Goal: Information Seeking & Learning: Check status

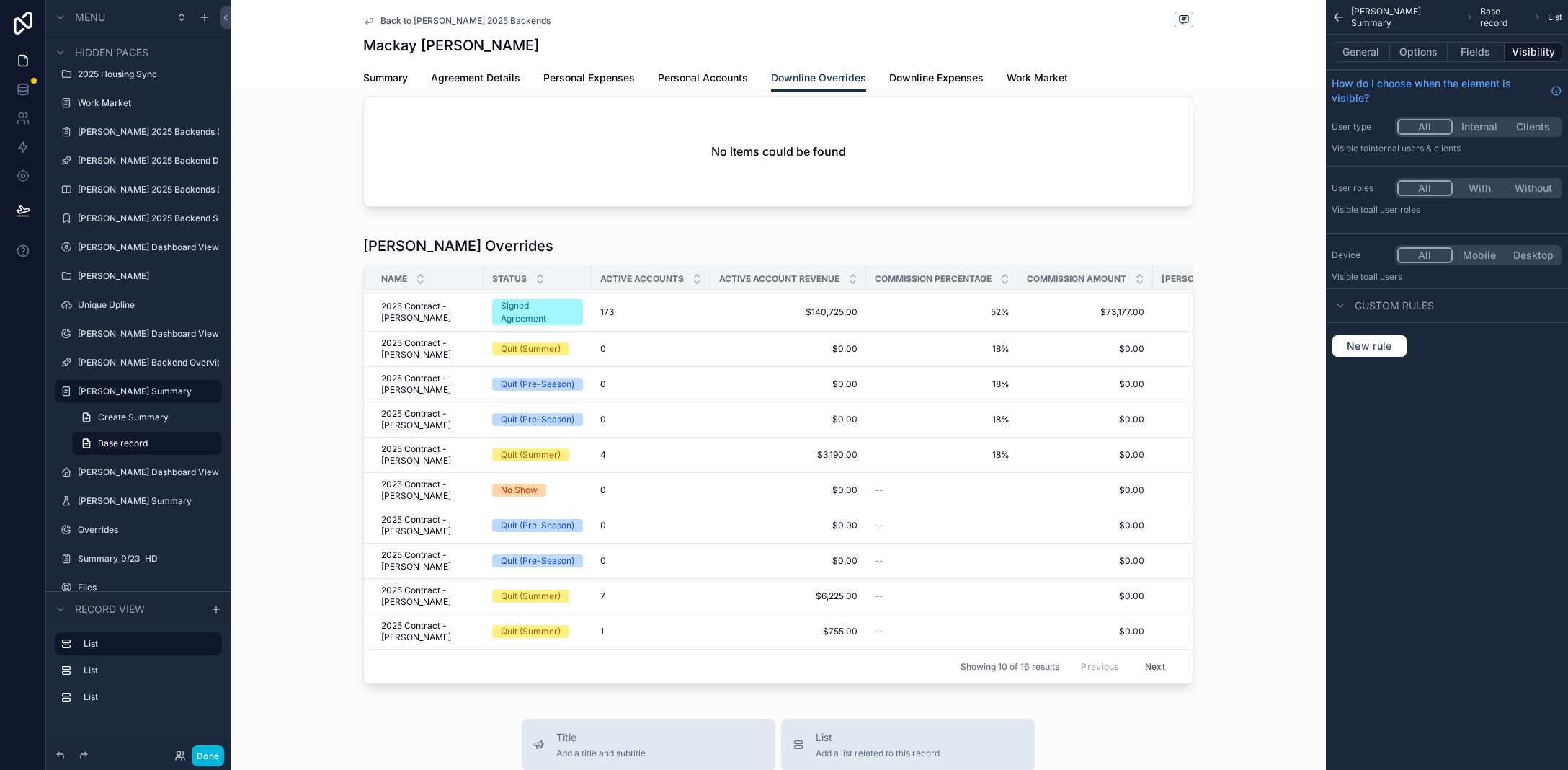
scroll to position [211, 0]
click at [923, 75] on span "Downline Expenses" at bounding box center [937, 78] width 94 height 14
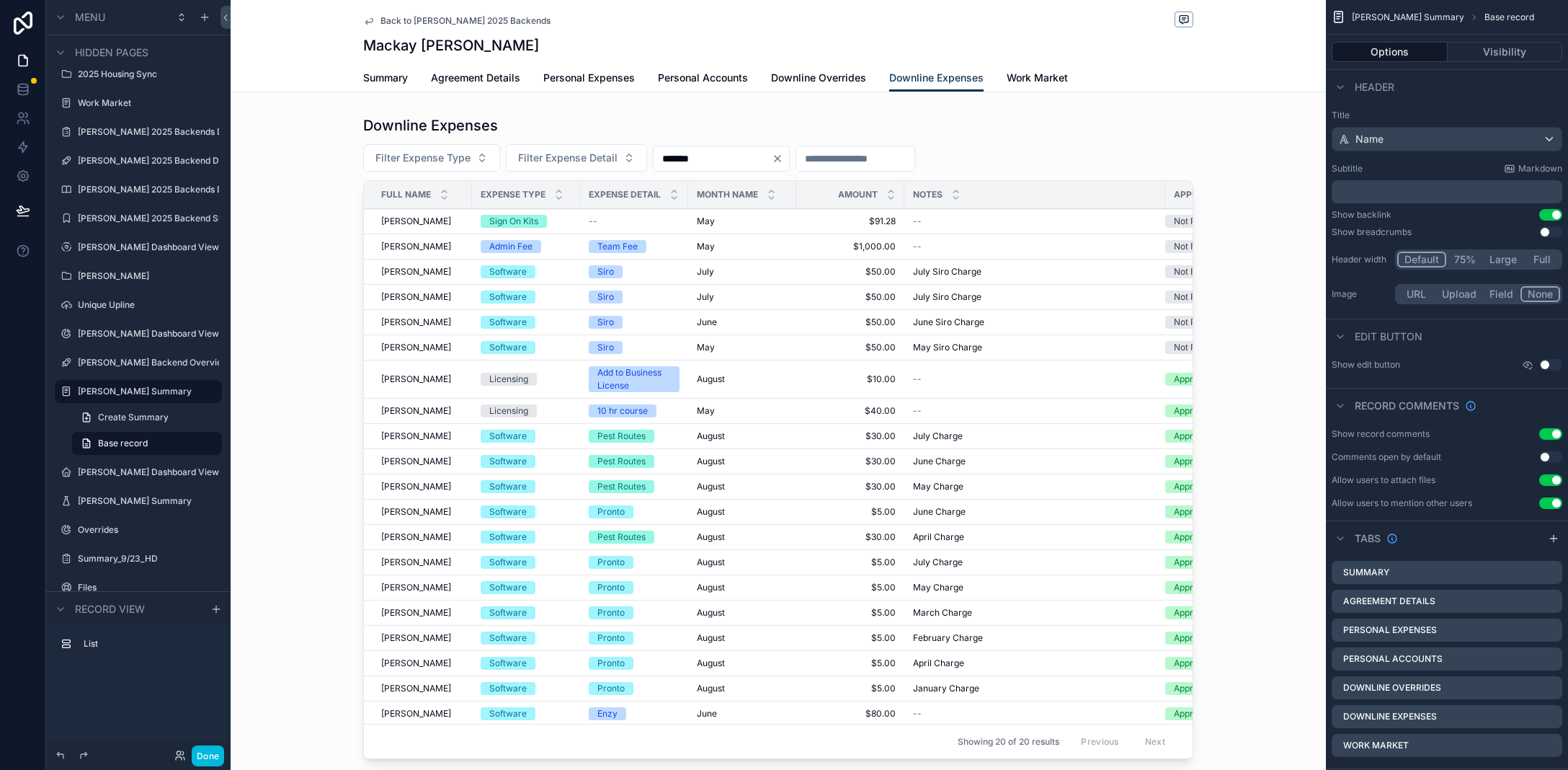
click at [397, 19] on span "Back to [PERSON_NAME] 2025 Backends" at bounding box center [466, 20] width 170 height 11
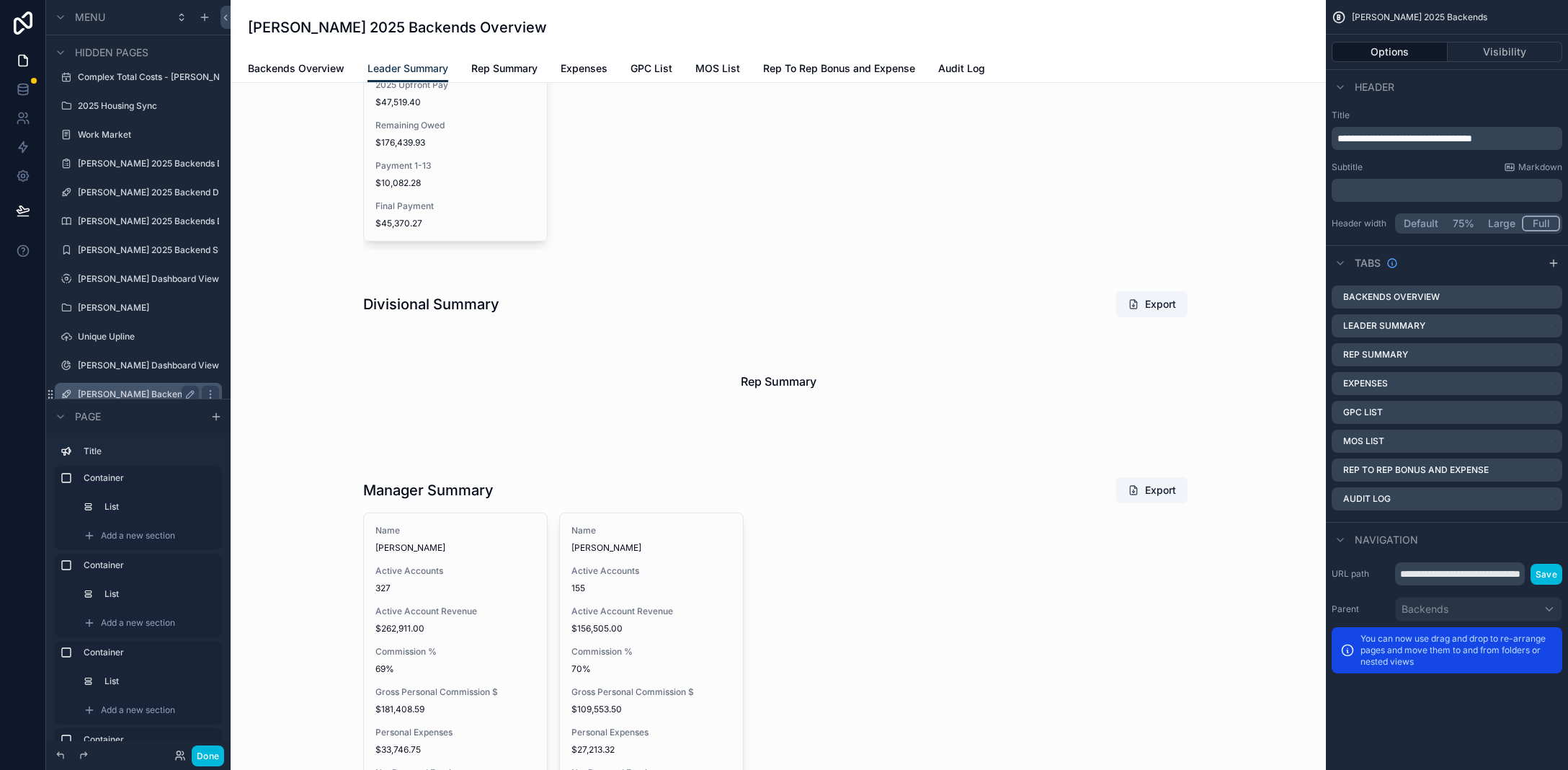
scroll to position [780, 0]
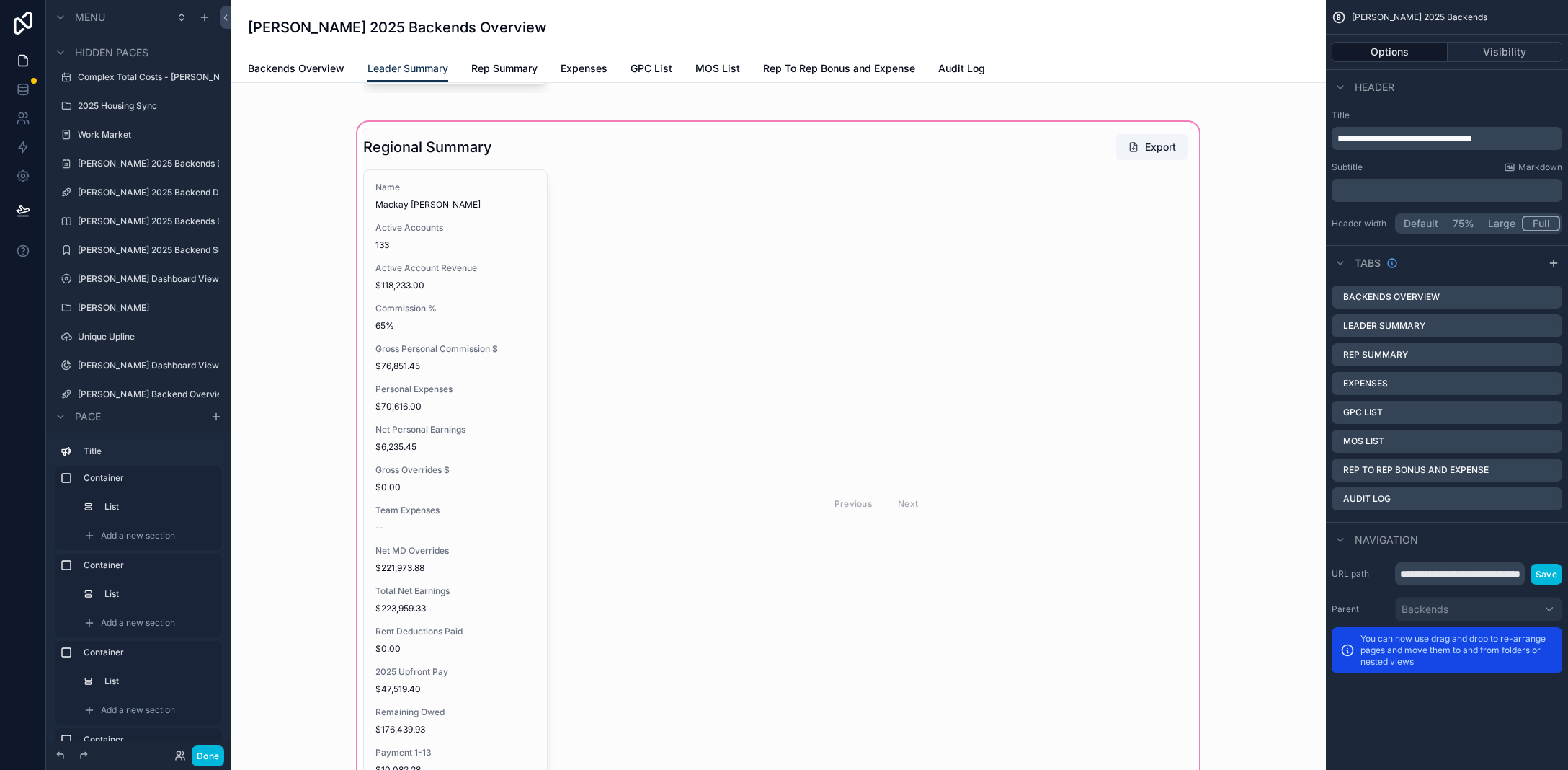
click at [448, 325] on div "scrollable content" at bounding box center [779, 485] width 1072 height 732
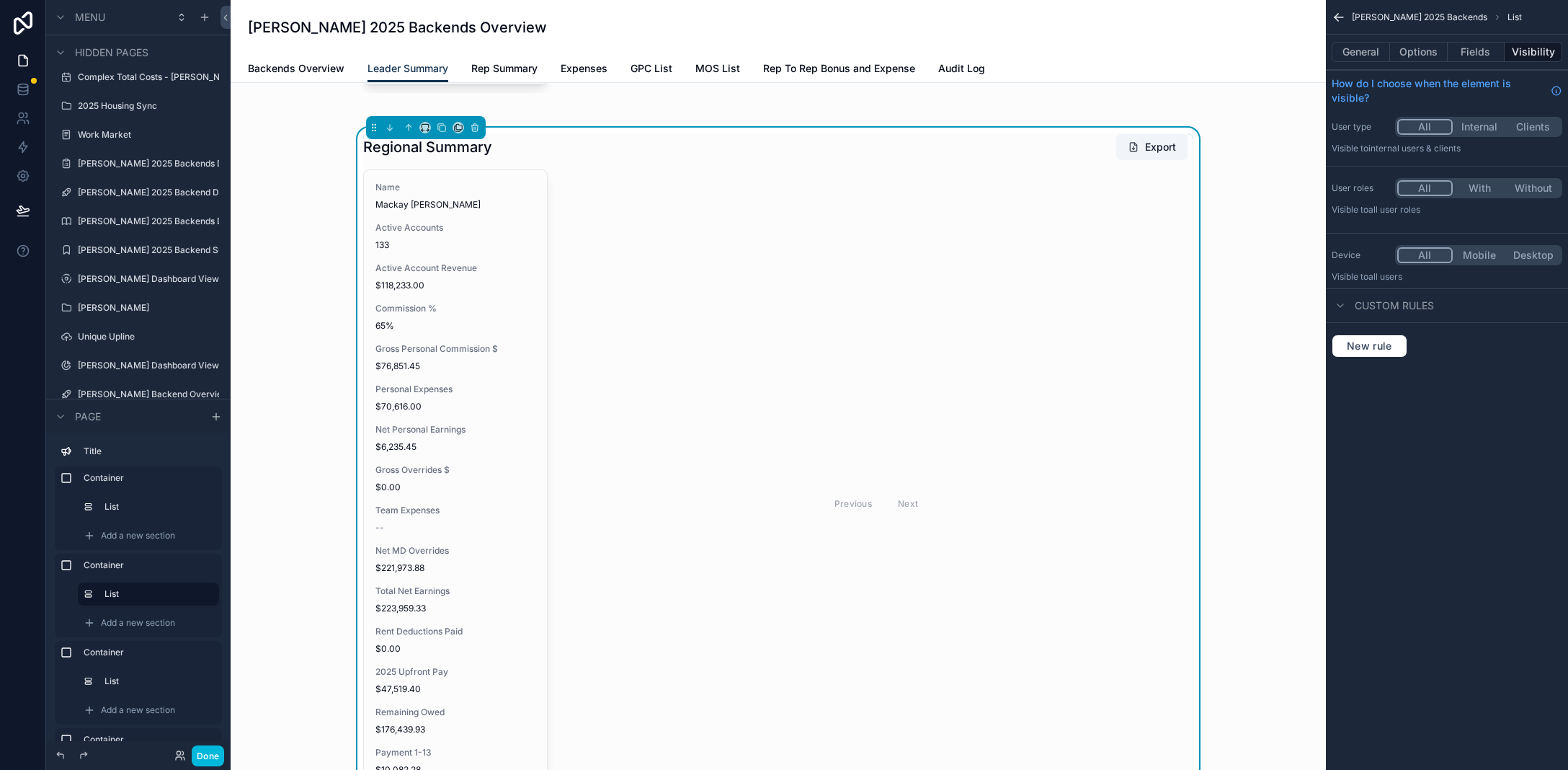
click at [470, 274] on div "Active Account Revenue $118,233.00" at bounding box center [455, 276] width 160 height 29
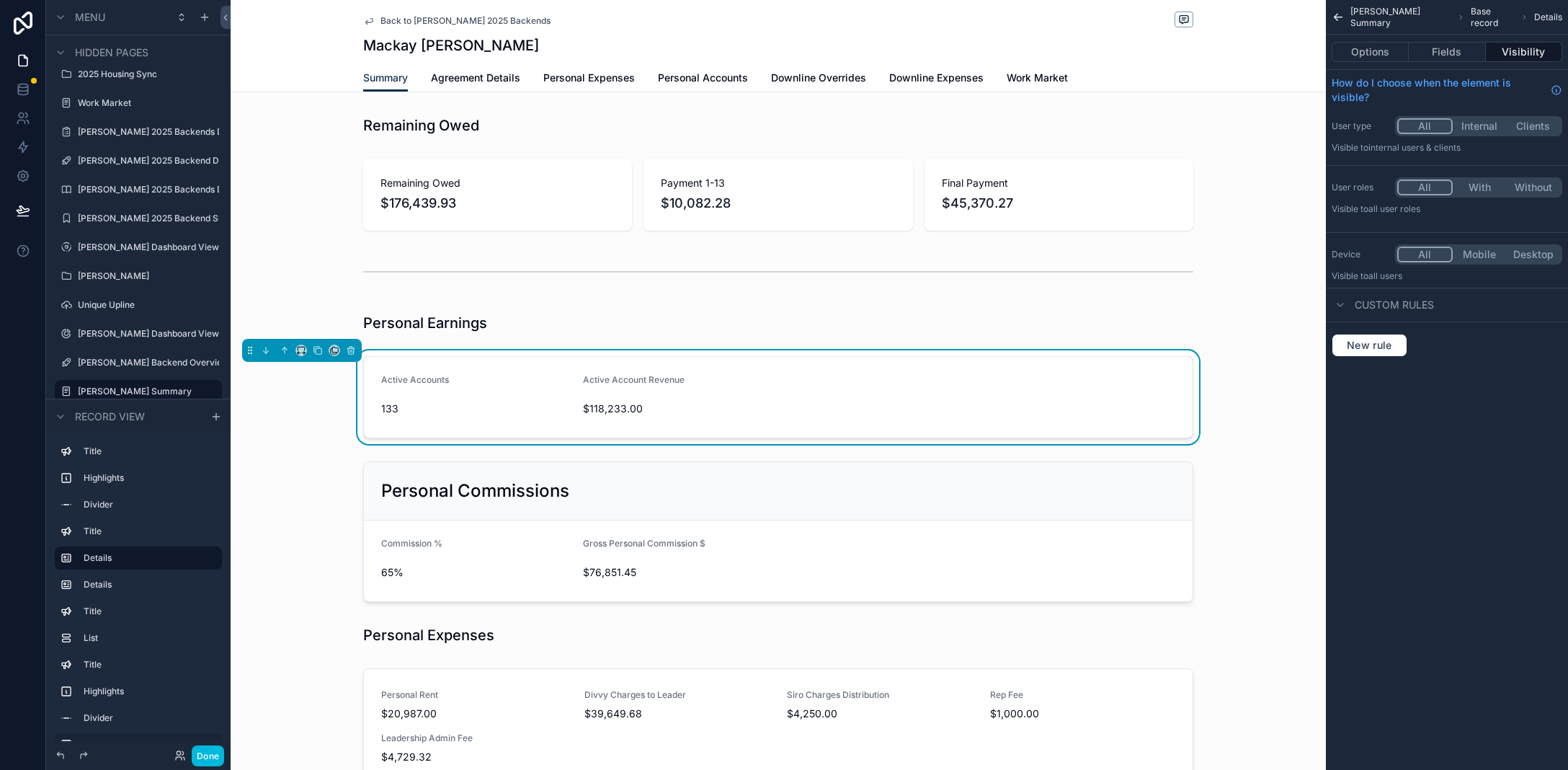
click at [556, 72] on span "Personal Expenses" at bounding box center [589, 78] width 92 height 14
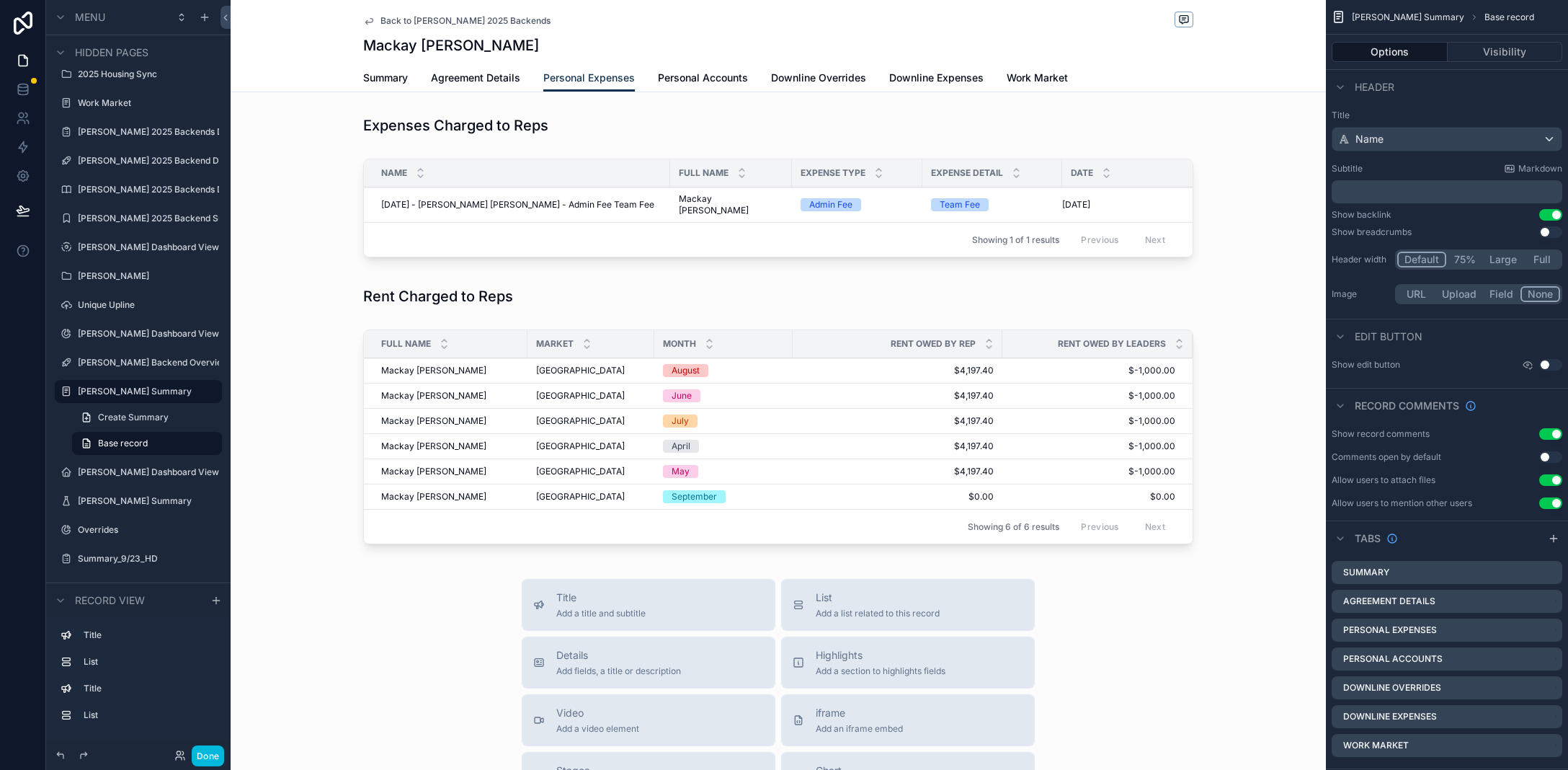
click at [952, 78] on span "Downline Expenses" at bounding box center [937, 78] width 94 height 14
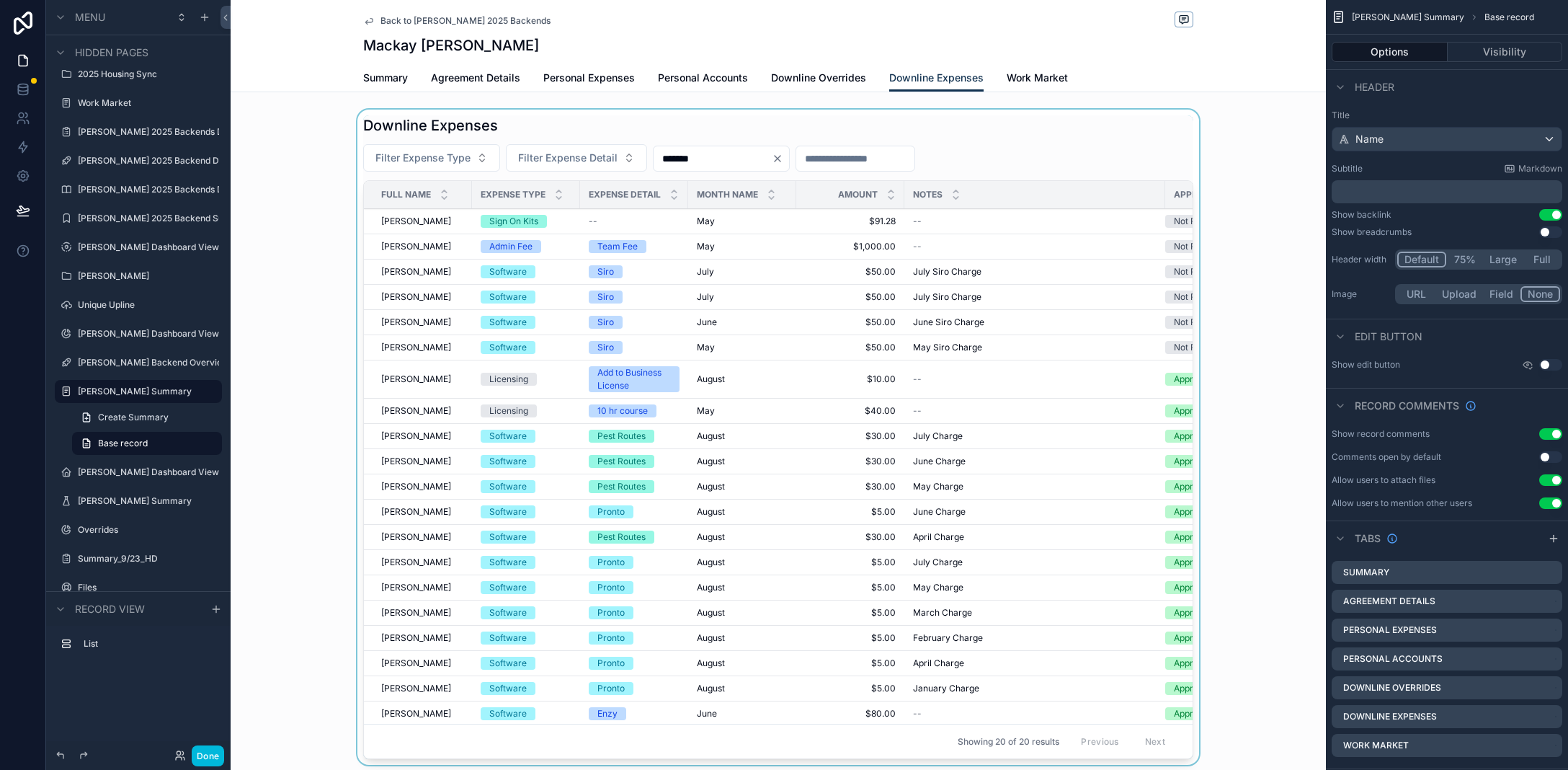
click at [810, 155] on div "scrollable content" at bounding box center [779, 439] width 1095 height 661
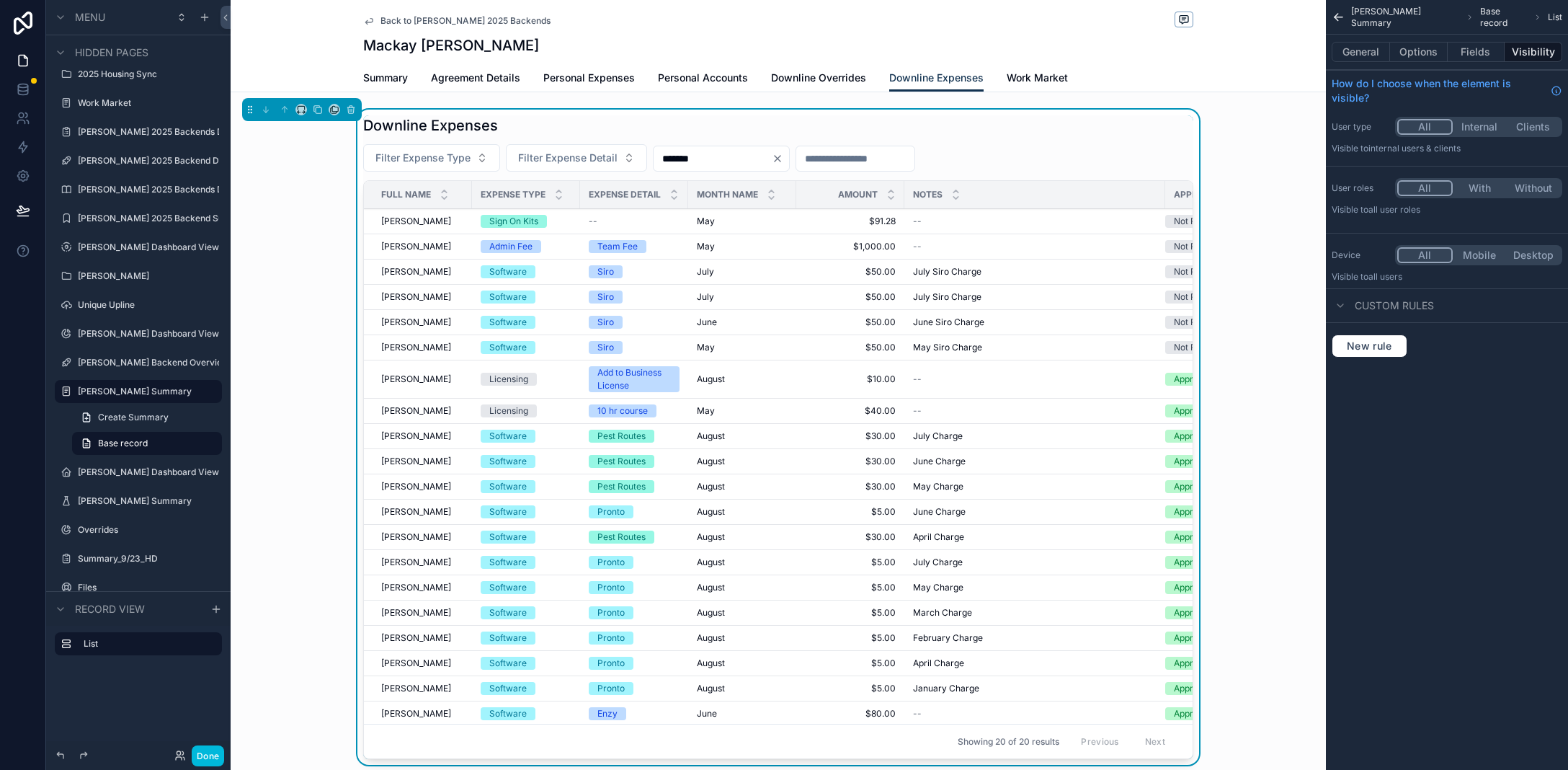
click at [783, 161] on icon "Clear" at bounding box center [777, 158] width 11 height 11
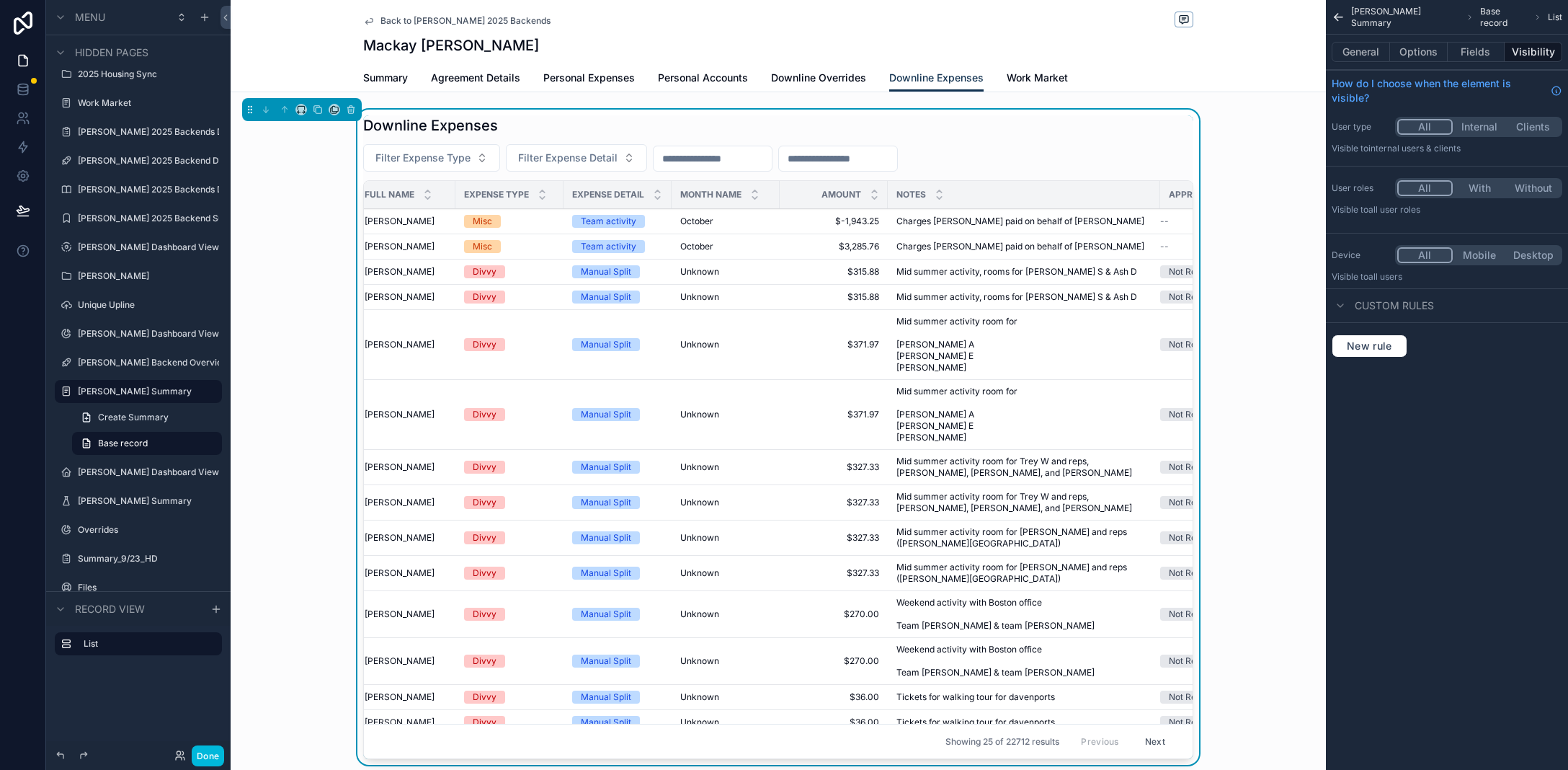
scroll to position [0, 5]
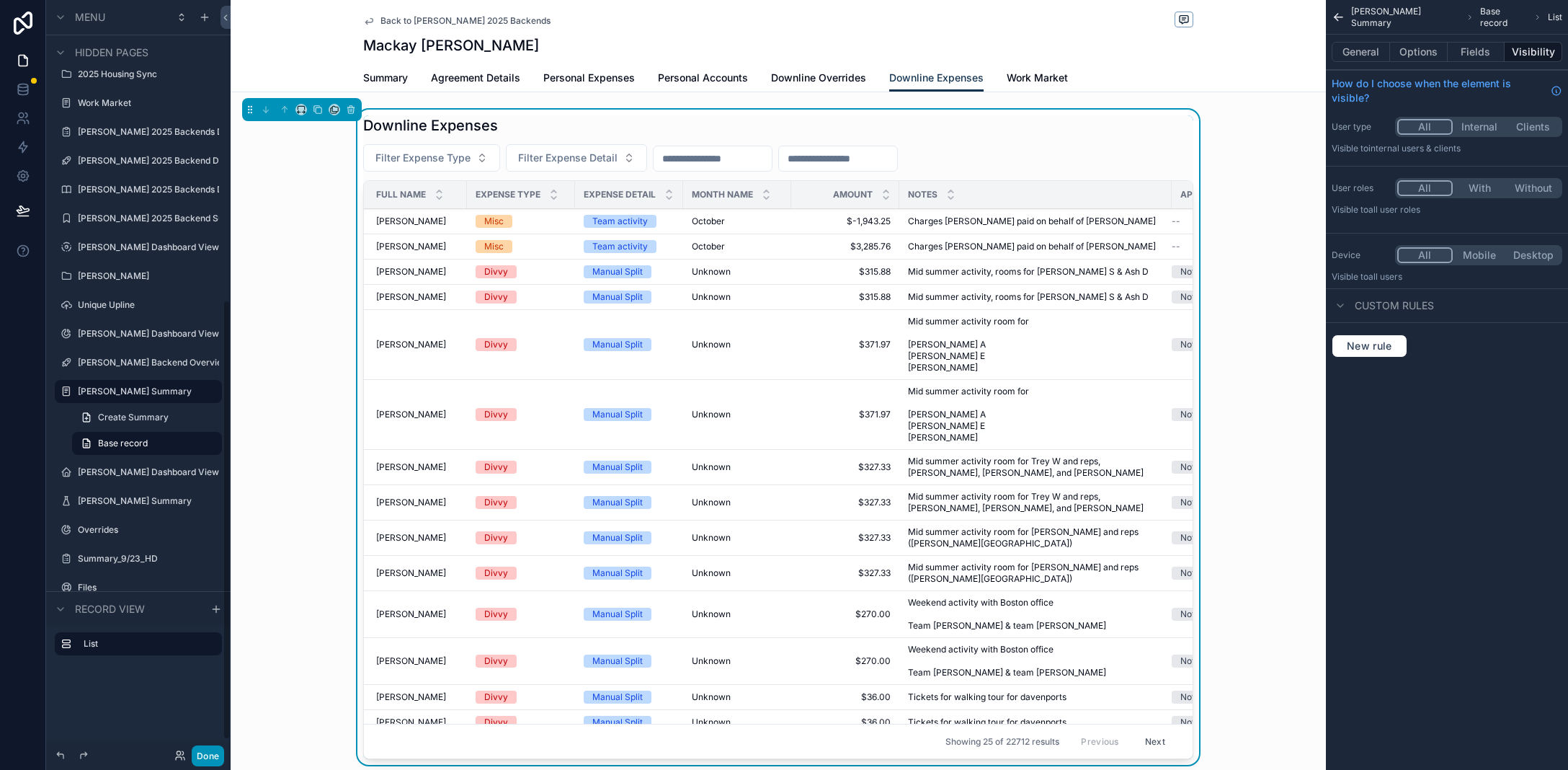
click at [202, 759] on button "Done" at bounding box center [207, 756] width 33 height 21
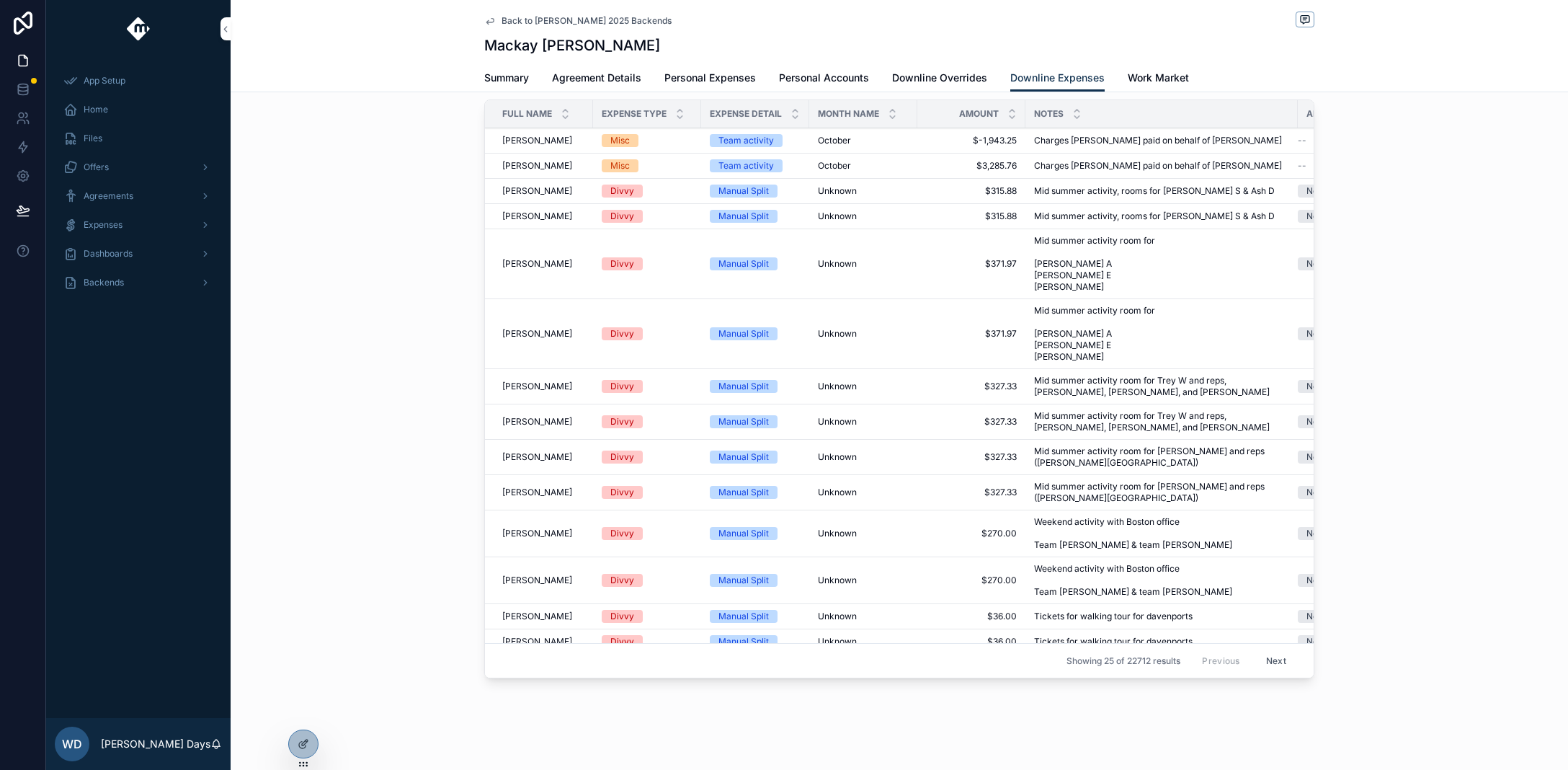
scroll to position [0, 0]
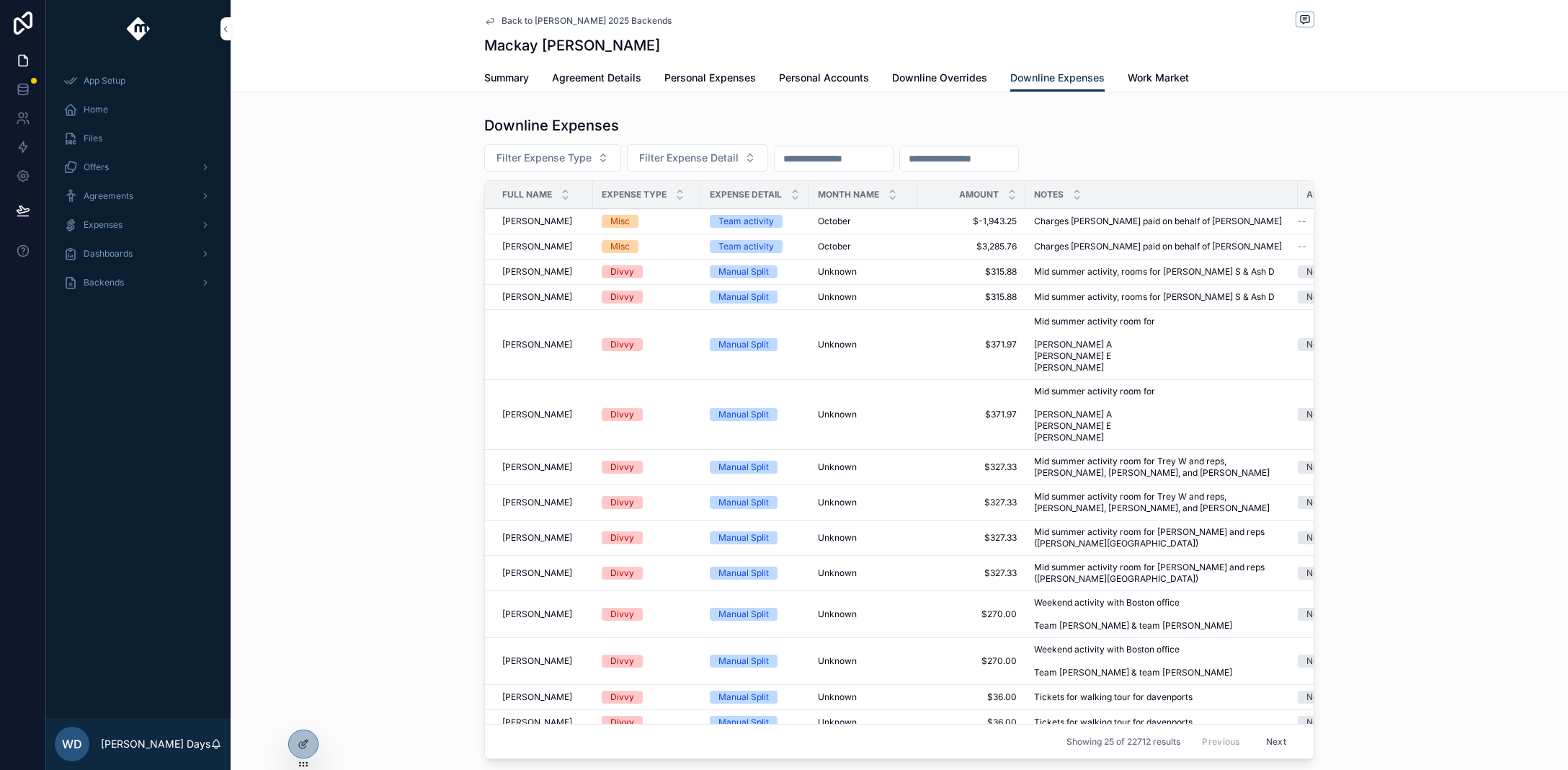
click at [309, 725] on div "Downline Expenses Filter Expense Type Filter Expense Detail Full Name Expense T…" at bounding box center [900, 439] width 1338 height 661
click at [306, 717] on icon at bounding box center [303, 713] width 11 height 11
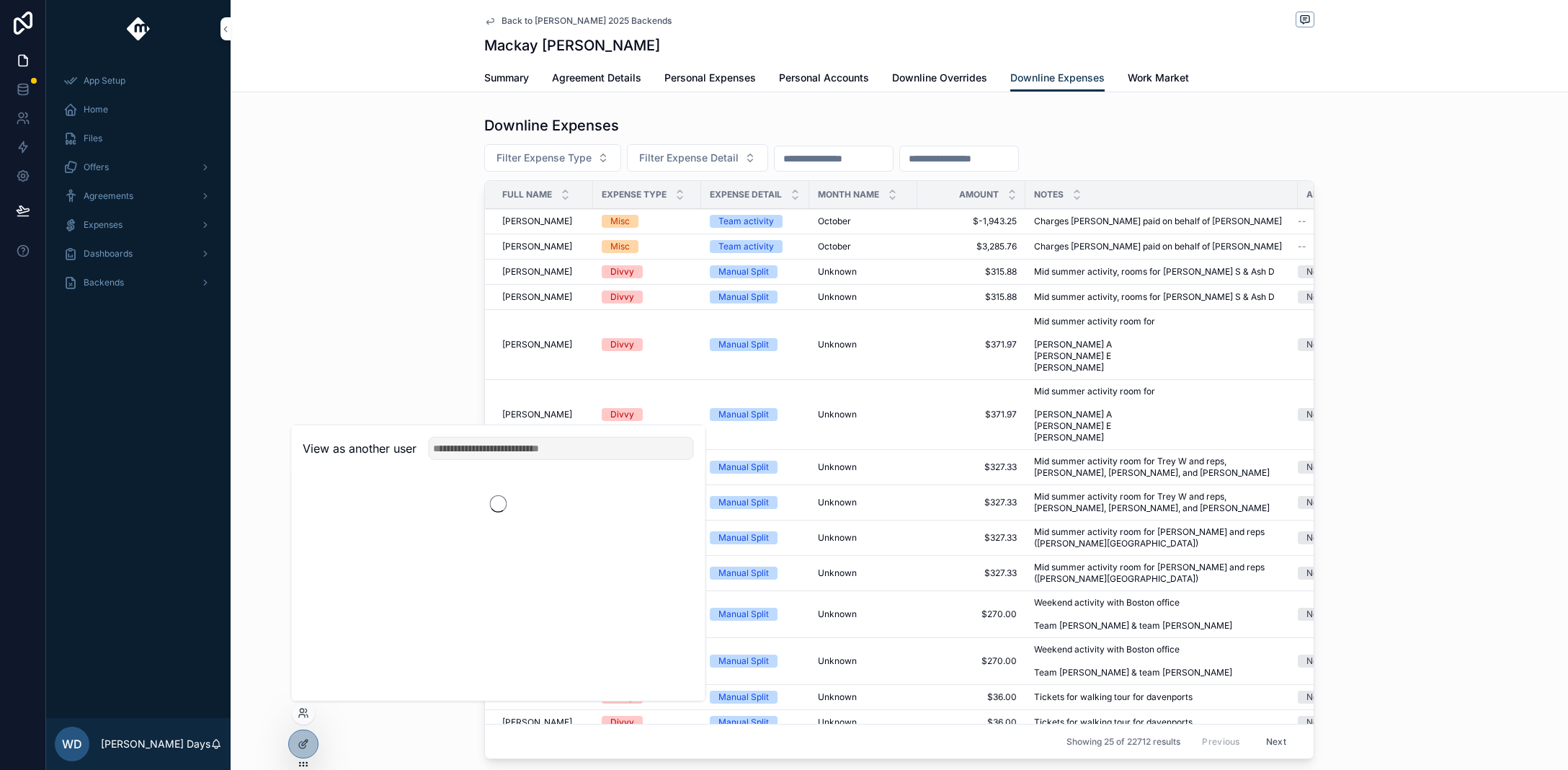
click at [479, 460] on div "View as another user" at bounding box center [497, 448] width 414 height 47
click at [483, 448] on input "text" at bounding box center [560, 448] width 265 height 23
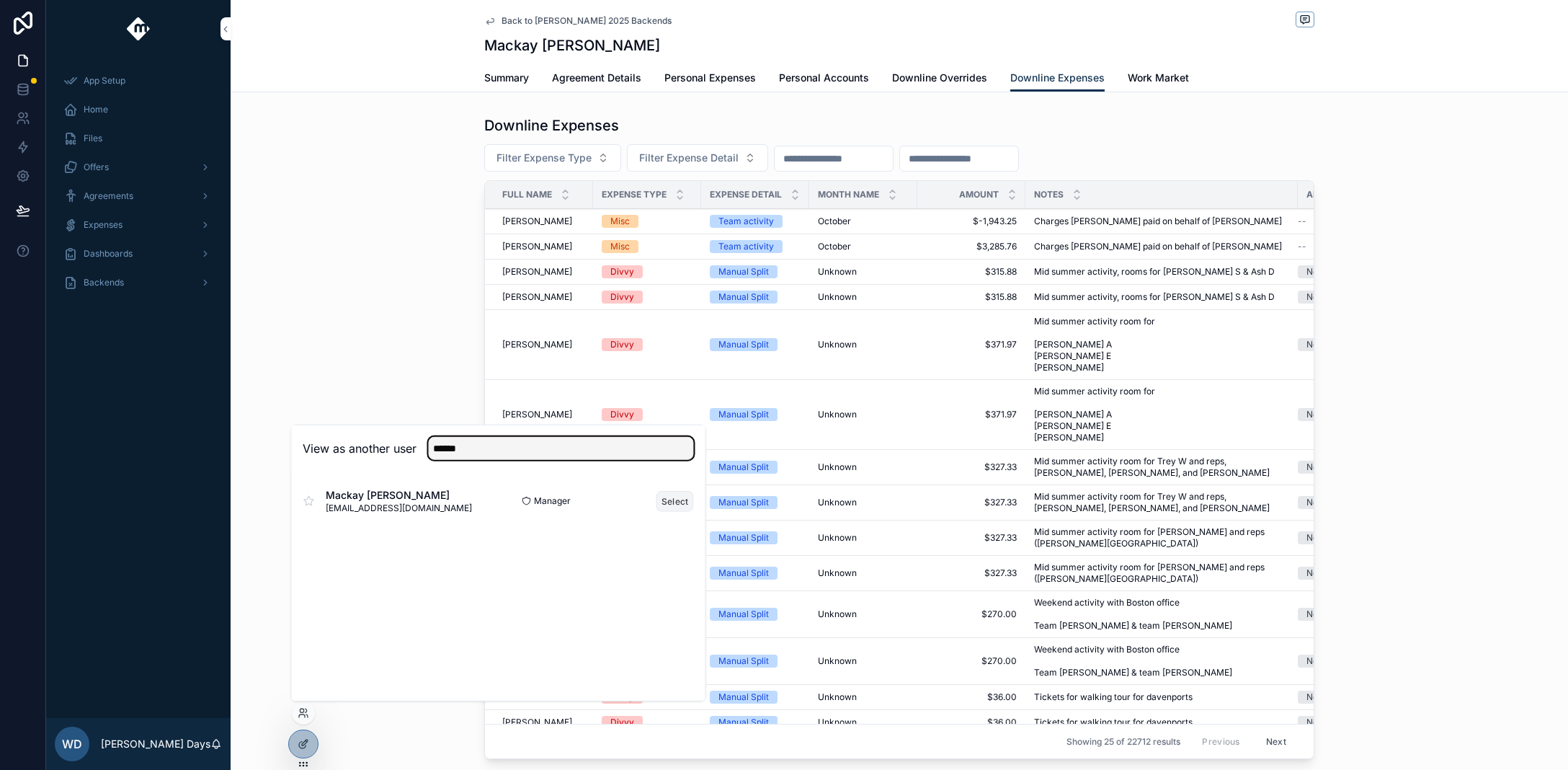
type input "******"
click at [673, 506] on button "Select" at bounding box center [676, 501] width 37 height 21
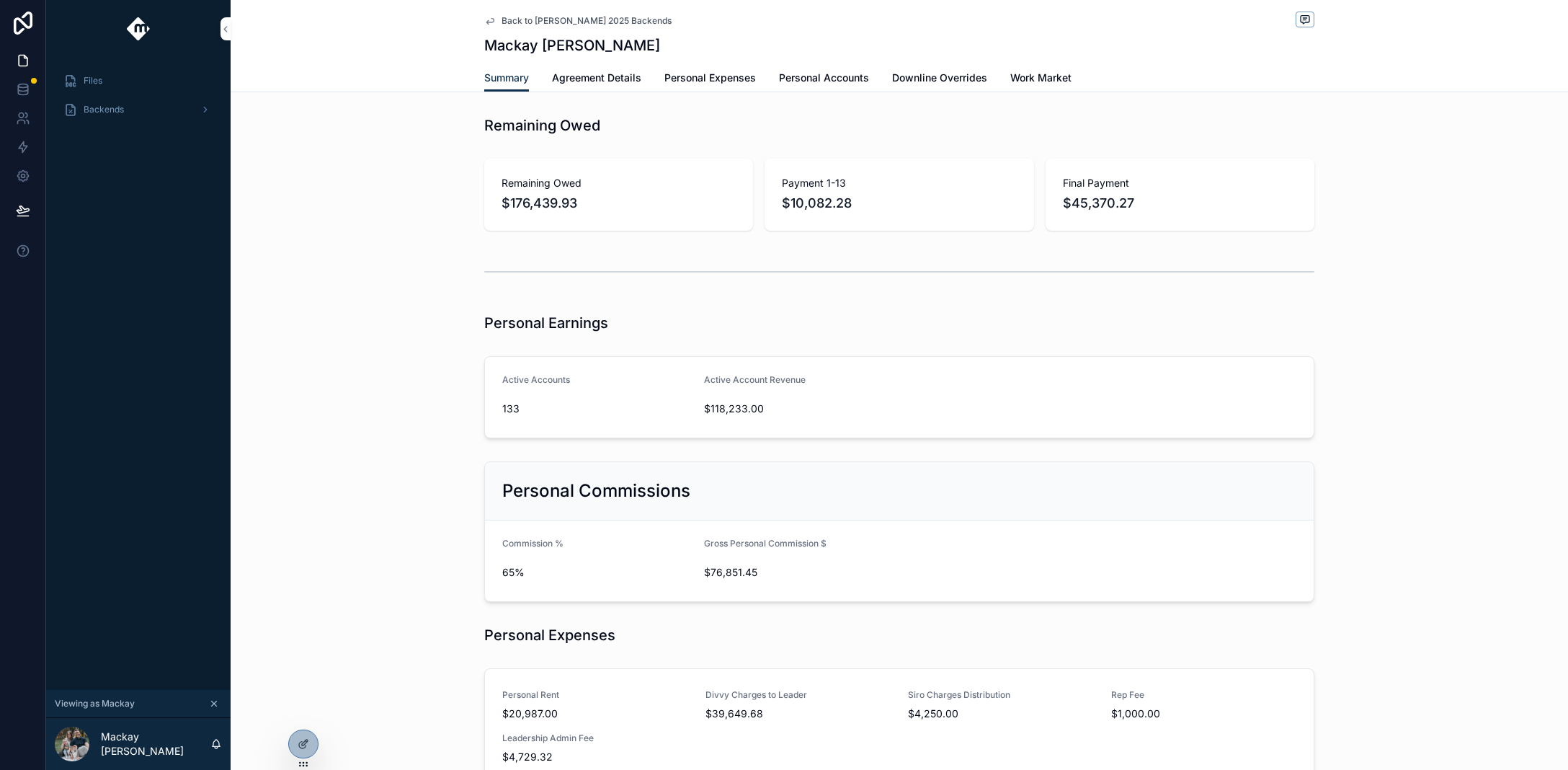
click at [704, 78] on span "Personal Expenses" at bounding box center [711, 78] width 92 height 14
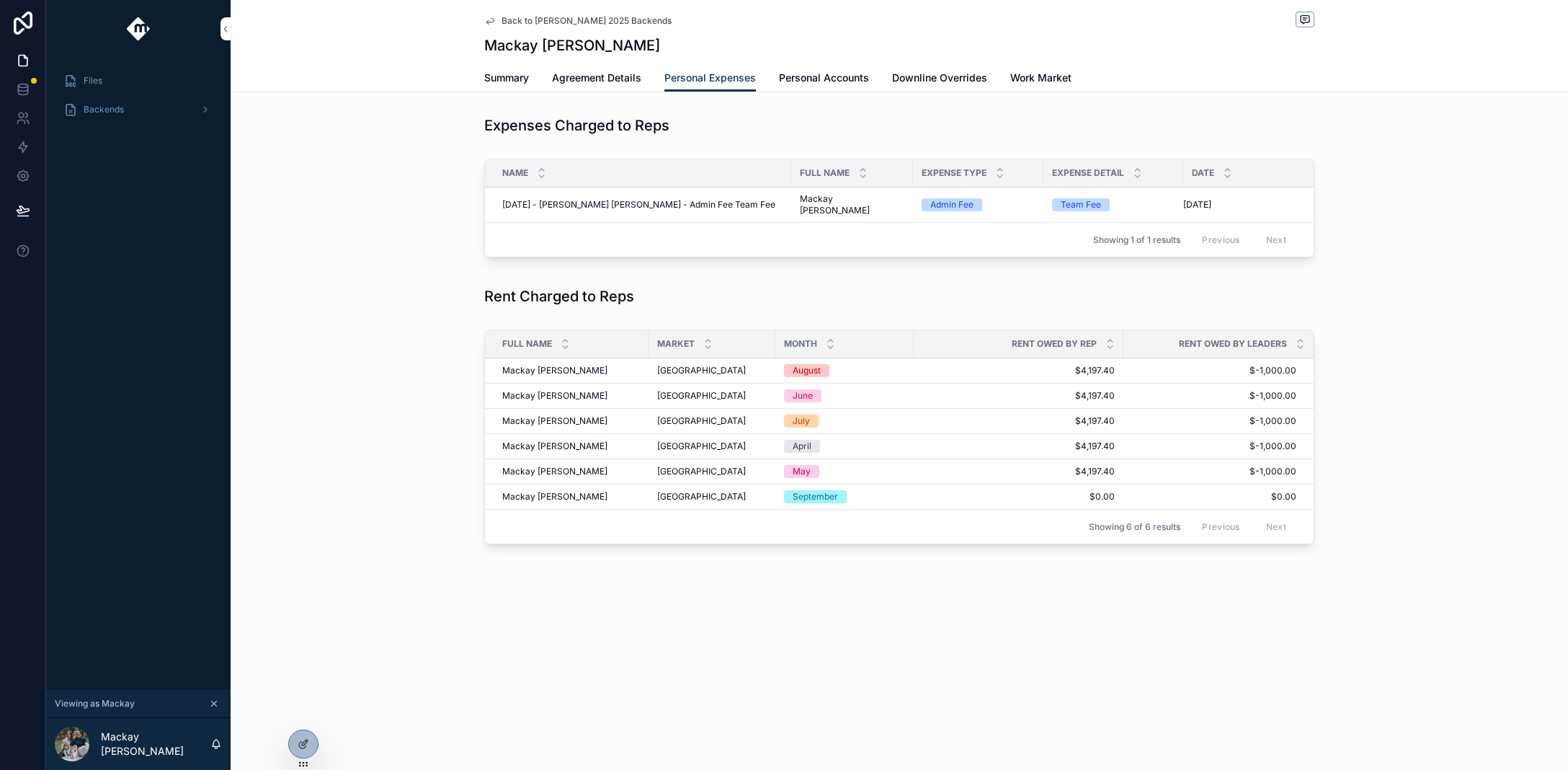
click at [353, 257] on div "Name Full Name Expense Type Expense Detail Date [DATE] - Mackay [PERSON_NAME] -…" at bounding box center [900, 211] width 1338 height 116
click at [809, 79] on span "Personal Accounts" at bounding box center [824, 78] width 90 height 14
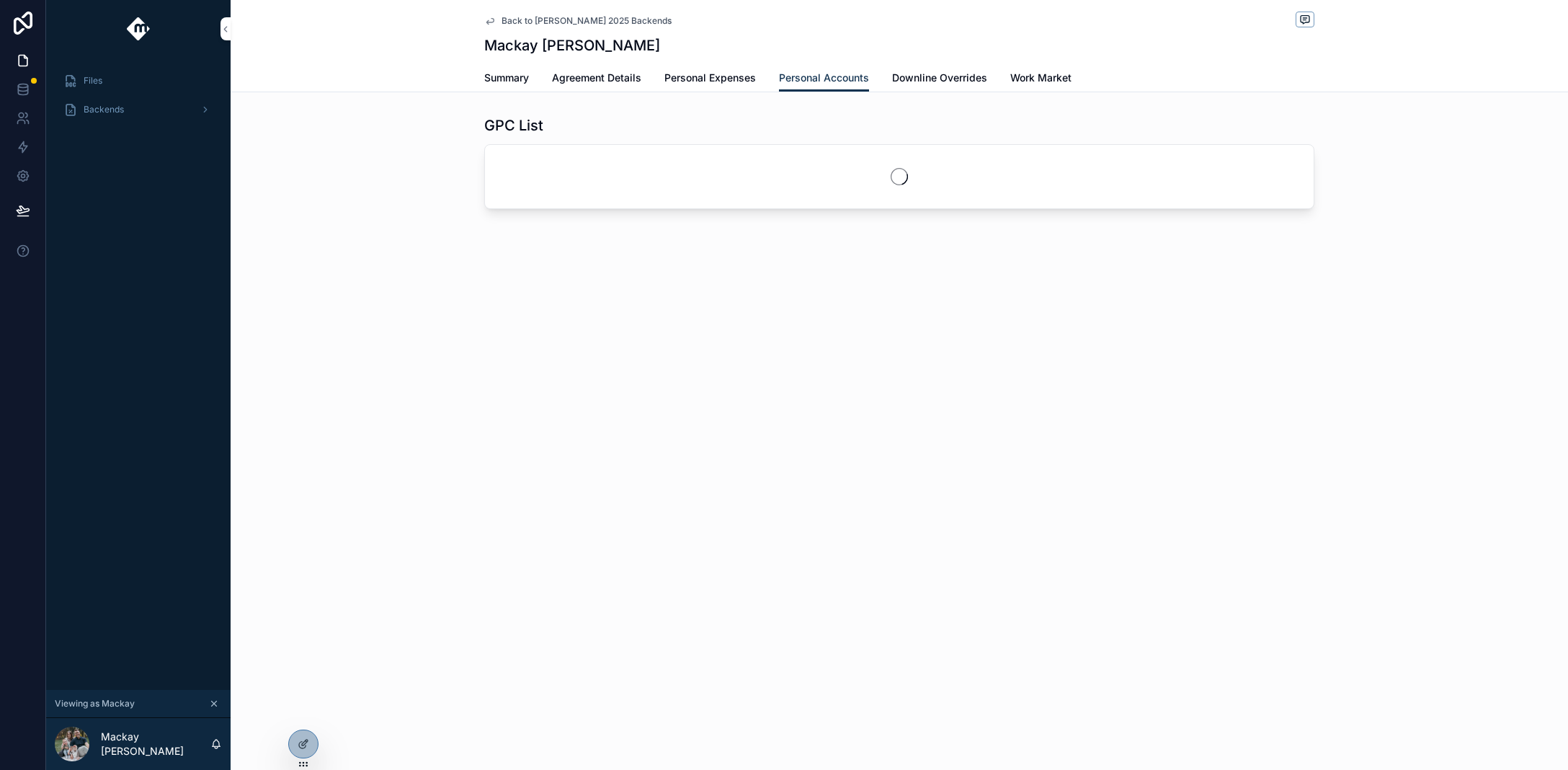
click at [937, 78] on span "Downline Overrides" at bounding box center [940, 78] width 95 height 14
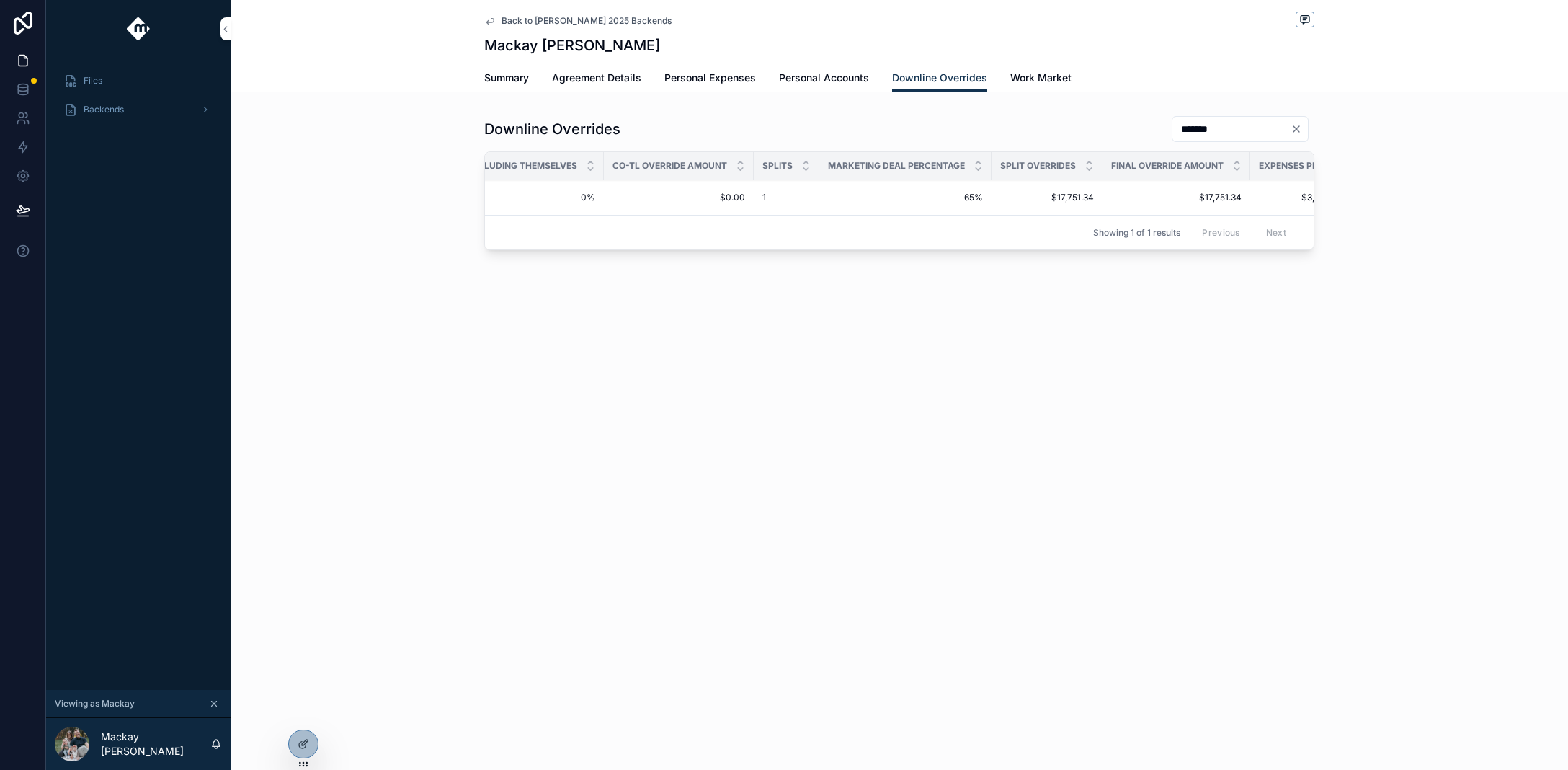
scroll to position [0, 1183]
click at [1267, 176] on div "Expenses per Leader in Stack" at bounding box center [1266, 165] width 108 height 27
click at [1250, 184] on td "$3,463.51 $3,463.51" at bounding box center [1266, 198] width 108 height 35
click at [1040, 85] on span "Work Market" at bounding box center [1041, 78] width 61 height 14
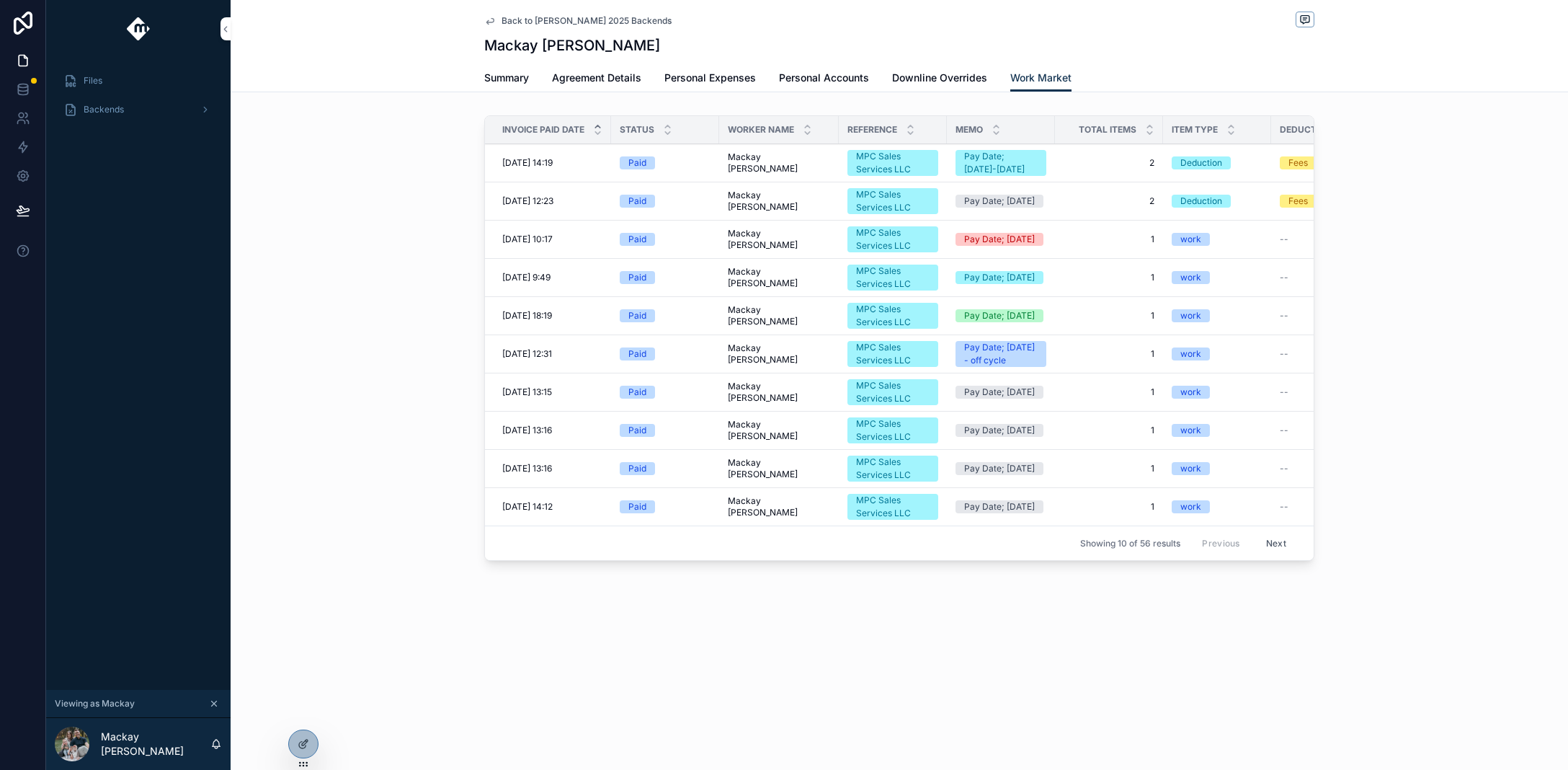
click at [601, 126] on icon "scrollable content" at bounding box center [598, 126] width 10 height 10
click at [597, 133] on icon "scrollable content" at bounding box center [598, 133] width 5 height 2
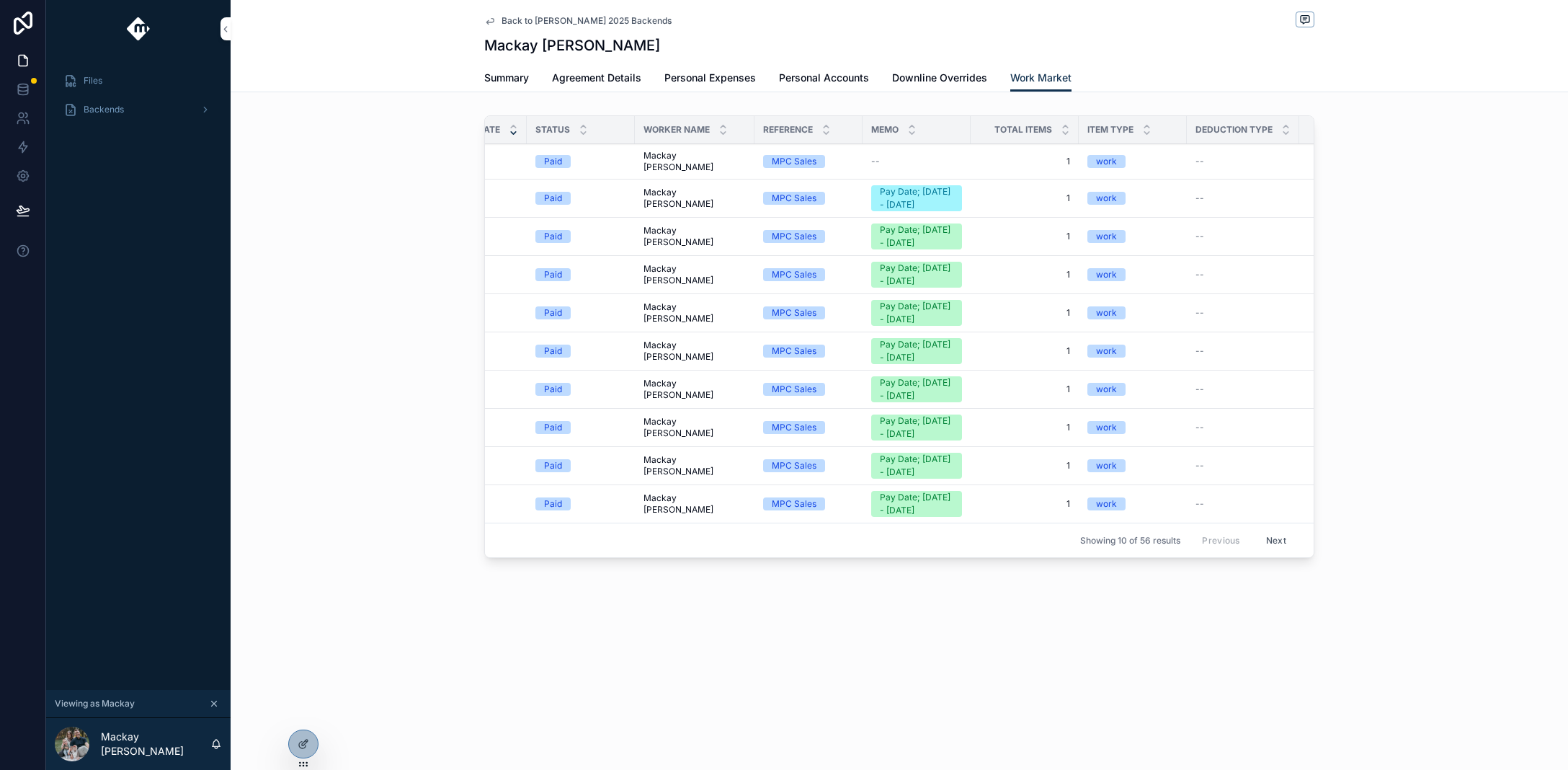
scroll to position [0, 69]
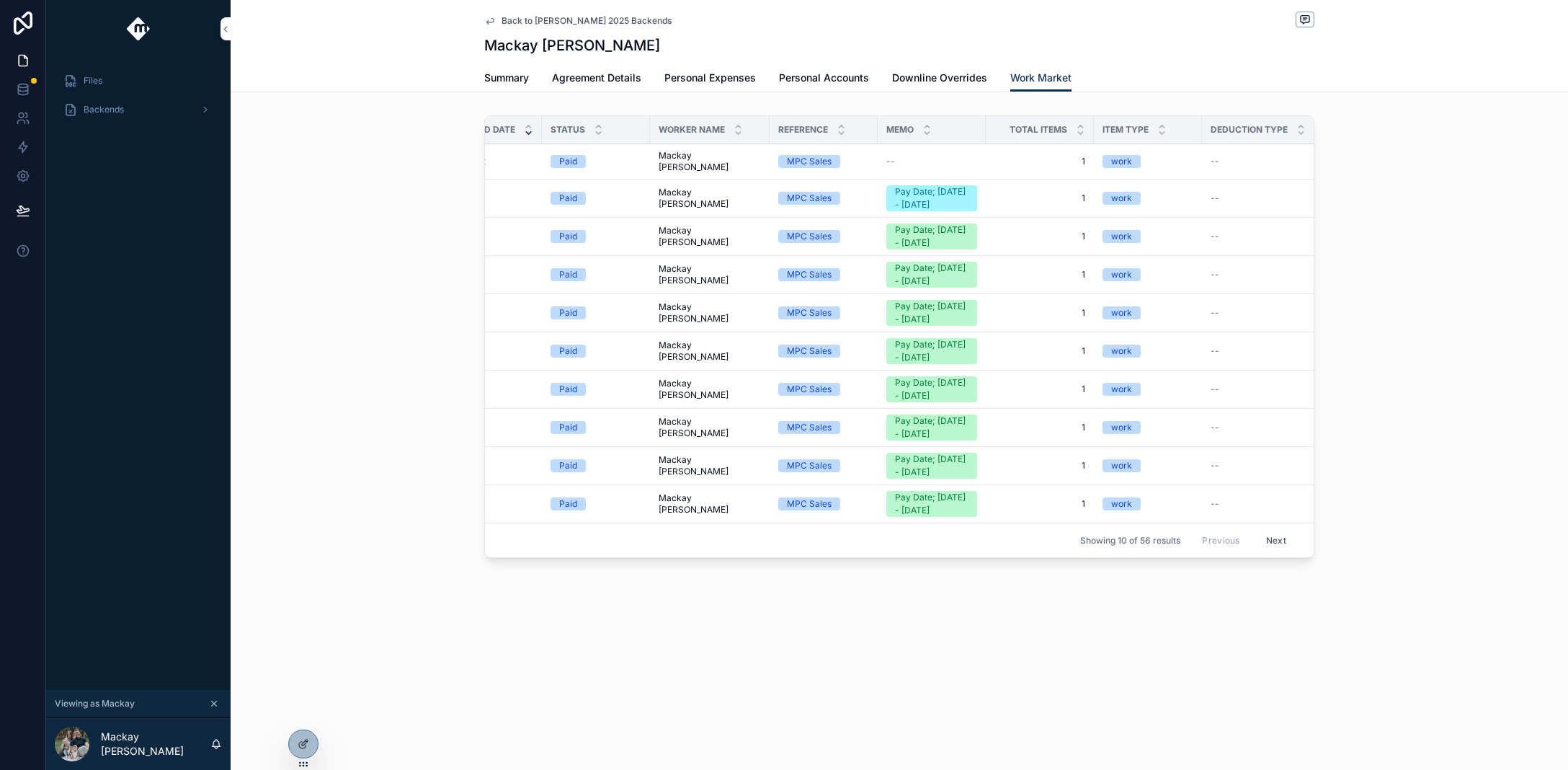
click at [387, 179] on div "Invoice Paid Date Status Worker Name Reference Memo Total Items Item Type Deduc…" at bounding box center [900, 339] width 1338 height 460
